Goal: Information Seeking & Learning: Learn about a topic

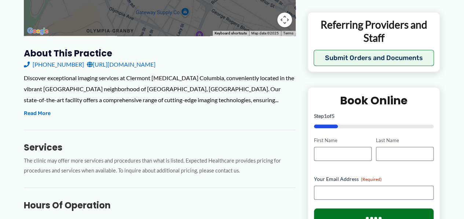
scroll to position [257, 0]
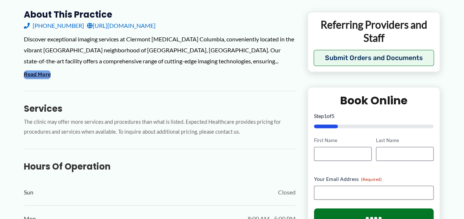
click at [46, 76] on button "Read More" at bounding box center [37, 74] width 27 height 9
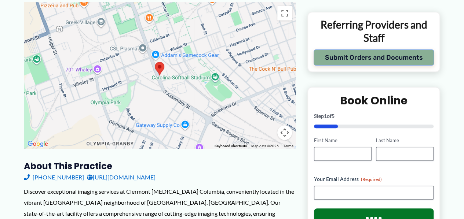
scroll to position [0, 0]
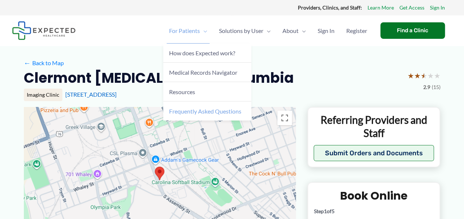
click at [183, 111] on span "Frequently Asked Questions" at bounding box center [205, 111] width 72 height 7
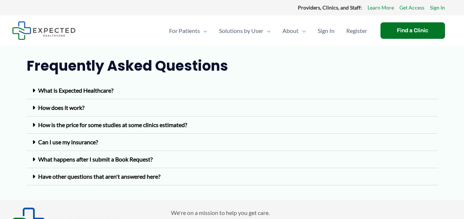
scroll to position [37, 0]
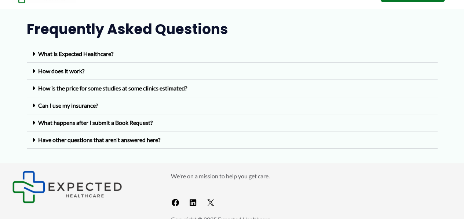
click at [172, 88] on link "How is the price for some studies at some clinics estimated?" at bounding box center [112, 88] width 149 height 7
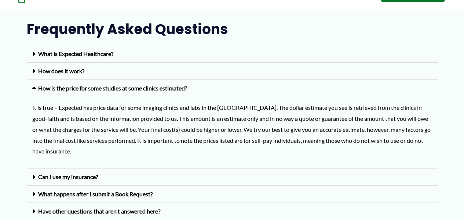
click at [172, 88] on link "How is the price for some studies at some clinics estimated?" at bounding box center [112, 88] width 149 height 7
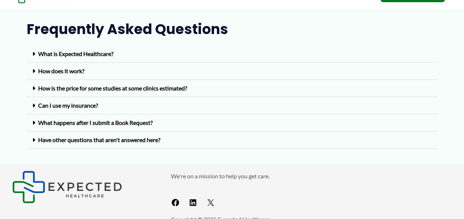
click at [127, 73] on div "How does it work?" at bounding box center [232, 71] width 411 height 17
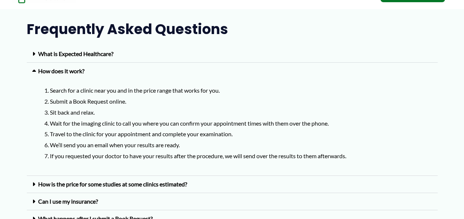
click at [127, 73] on div "How does it work?" at bounding box center [232, 71] width 411 height 17
